Goal: Navigation & Orientation: Understand site structure

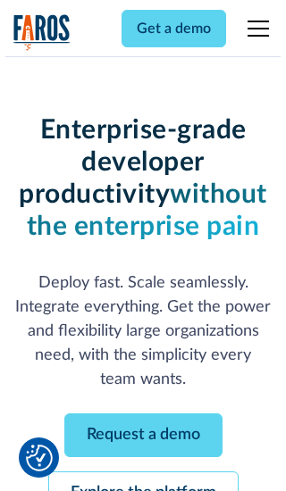
scroll to position [189, 0]
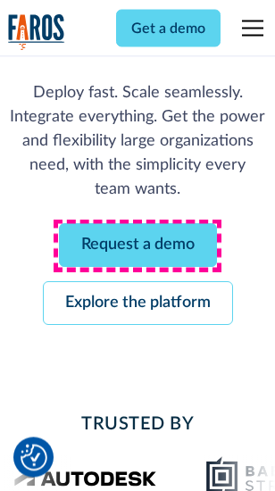
click at [137, 246] on link "Request a demo" at bounding box center [138, 246] width 158 height 44
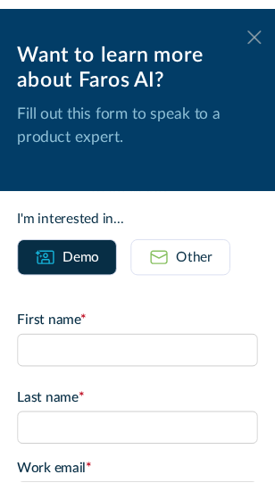
scroll to position [0, 0]
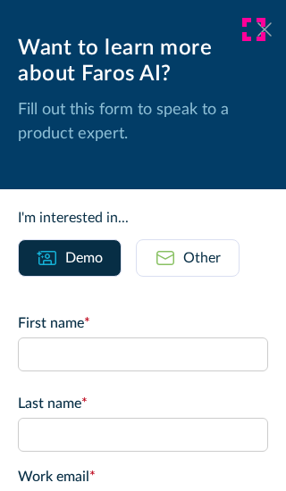
click at [257, 29] on icon at bounding box center [264, 28] width 14 height 13
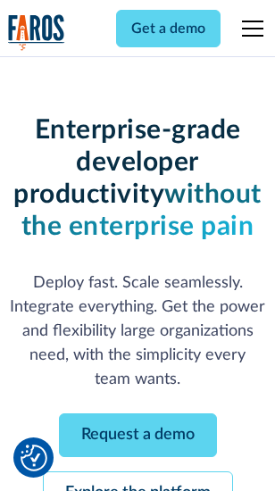
scroll to position [247, 0]
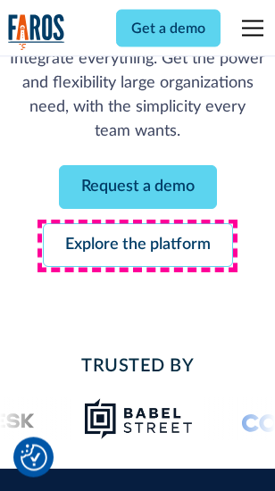
click at [137, 246] on link "Explore the platform" at bounding box center [138, 246] width 190 height 44
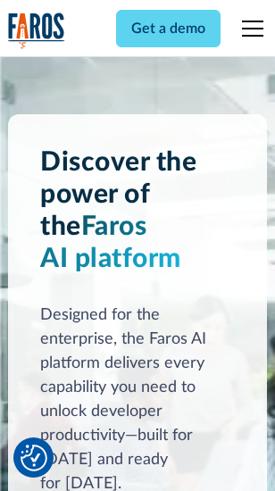
scroll to position [13596, 0]
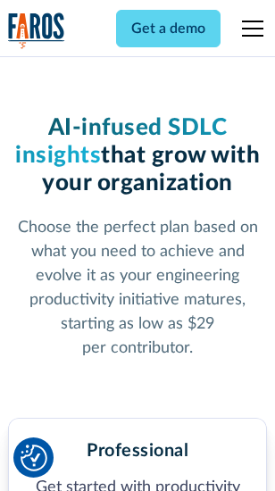
scroll to position [2829, 0]
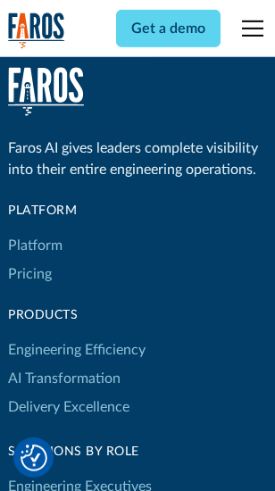
click at [35, 245] on link "Platform" at bounding box center [35, 245] width 54 height 29
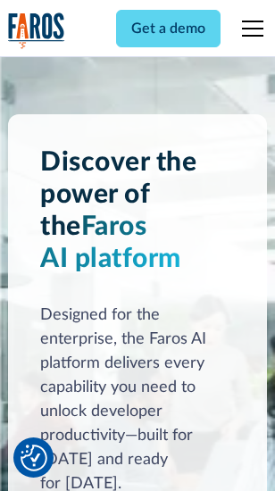
scroll to position [14169, 0]
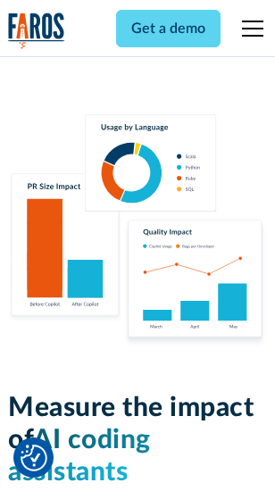
scroll to position [11143, 0]
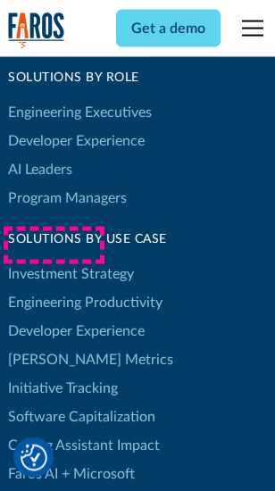
click at [54, 345] on link "[PERSON_NAME] Metrics" at bounding box center [90, 359] width 165 height 29
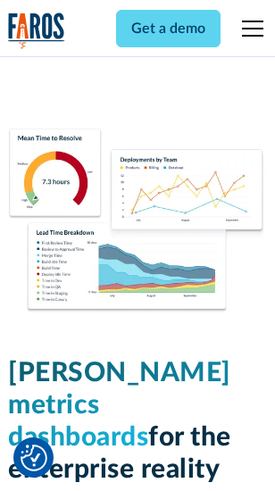
scroll to position [7902, 0]
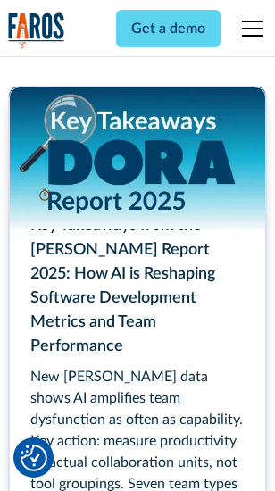
scroll to position [8172, 0]
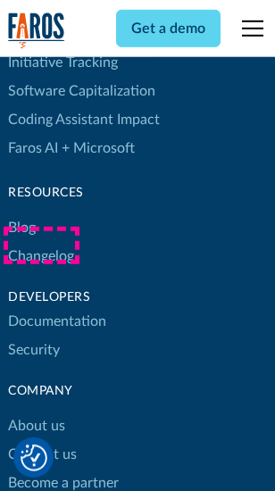
click at [41, 245] on link "Changelog" at bounding box center [41, 256] width 66 height 29
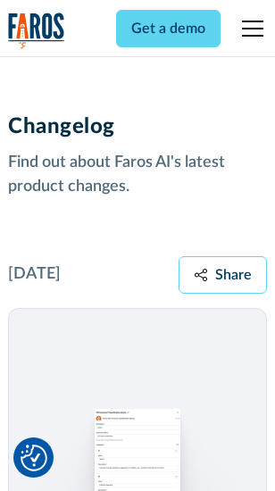
scroll to position [21886, 0]
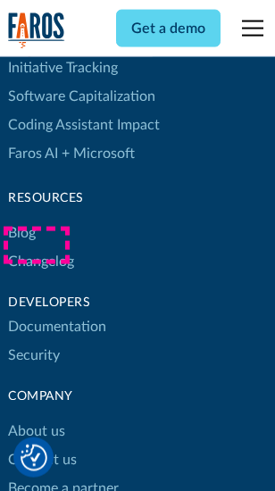
click at [36, 417] on link "About us" at bounding box center [36, 431] width 57 height 29
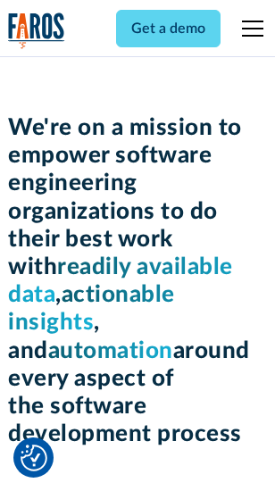
scroll to position [6172, 0]
